Goal: Information Seeking & Learning: Find contact information

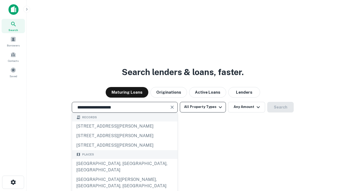
click at [124, 174] on div "[GEOGRAPHIC_DATA], [GEOGRAPHIC_DATA], [GEOGRAPHIC_DATA]" at bounding box center [124, 167] width 105 height 16
click at [203, 107] on button "All Property Types" at bounding box center [203, 107] width 46 height 11
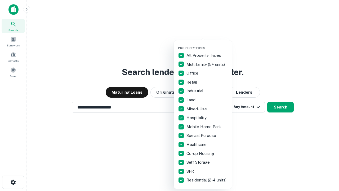
type input "**********"
click at [207, 44] on button "button" at bounding box center [207, 44] width 58 height 0
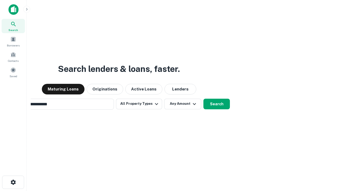
scroll to position [8, 0]
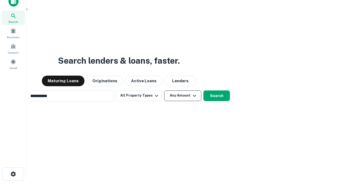
click at [164, 90] on button "Any Amount" at bounding box center [182, 95] width 37 height 11
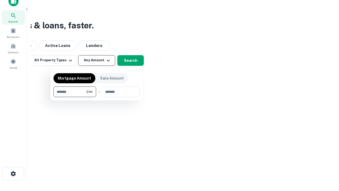
type input "*******"
click at [97, 97] on button "button" at bounding box center [96, 97] width 86 height 0
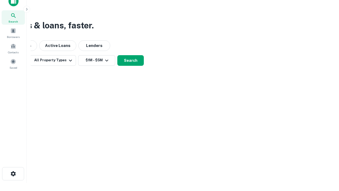
scroll to position [8, 0]
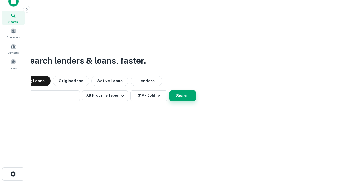
click at [169, 90] on button "Search" at bounding box center [182, 95] width 26 height 11
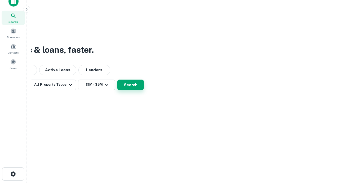
scroll to position [8, 0]
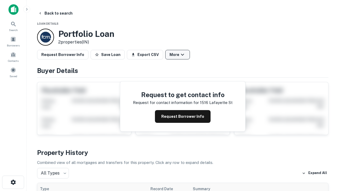
click at [177, 55] on button "More" at bounding box center [177, 55] width 25 height 10
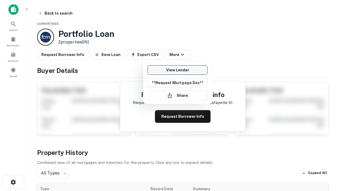
click at [177, 70] on link "View Lender" at bounding box center [177, 70] width 60 height 10
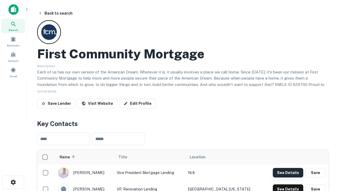
click at [288, 172] on button "See Details" at bounding box center [288, 173] width 30 height 10
